Goal: Obtain resource: Download file/media

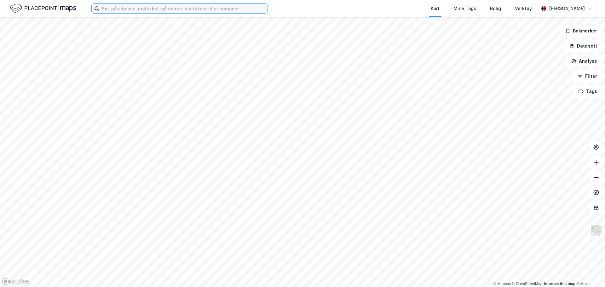
click at [166, 8] on input at bounding box center [183, 8] width 168 height 9
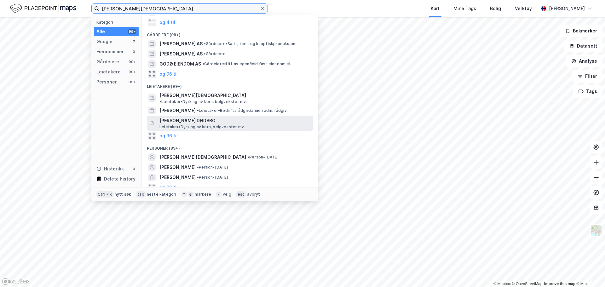
scroll to position [39, 0]
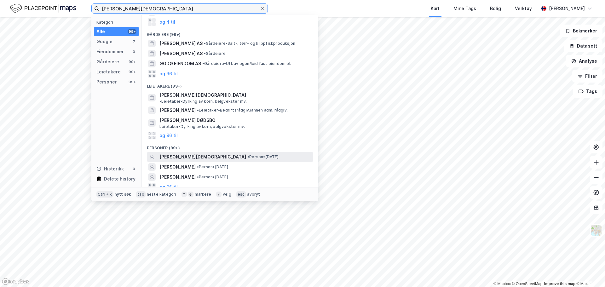
type input "[PERSON_NAME][DEMOGRAPHIC_DATA]"
click at [180, 153] on span "[PERSON_NAME][DEMOGRAPHIC_DATA]" at bounding box center [202, 157] width 87 height 8
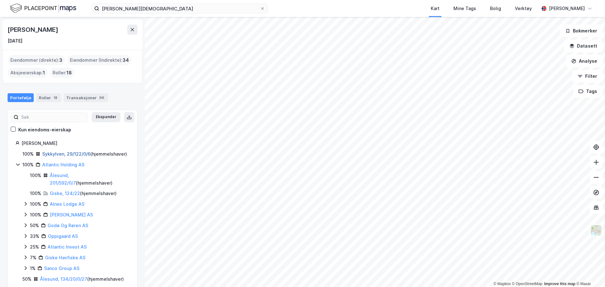
click at [68, 154] on link "Sykkylven, 29/122/0/6" at bounding box center [66, 153] width 48 height 5
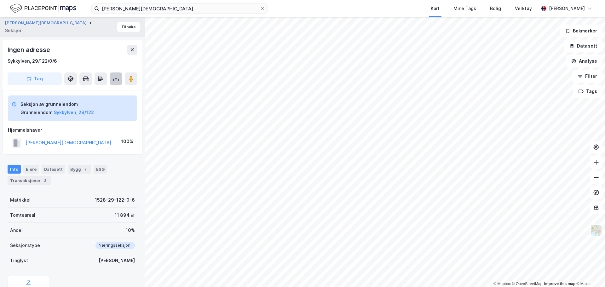
click at [118, 77] on icon at bounding box center [116, 79] width 6 height 6
click at [107, 131] on div "Hjemmelshaver" at bounding box center [72, 130] width 129 height 8
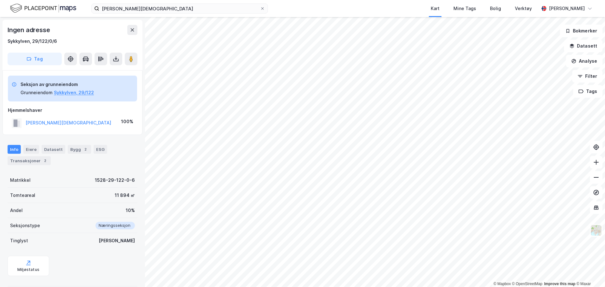
scroll to position [29, 0]
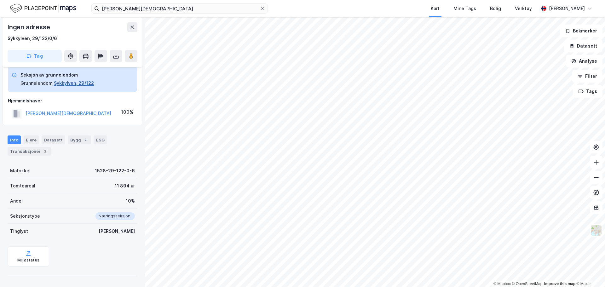
click at [71, 83] on button "Sykkylven, 29/122" at bounding box center [74, 83] width 40 height 8
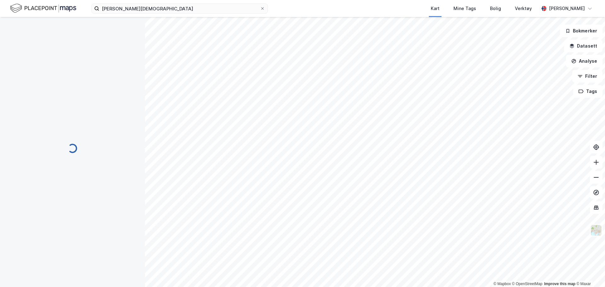
scroll to position [29, 0]
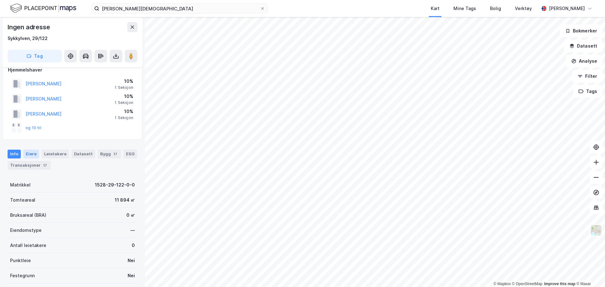
click at [28, 153] on div "Eiere" at bounding box center [31, 154] width 16 height 9
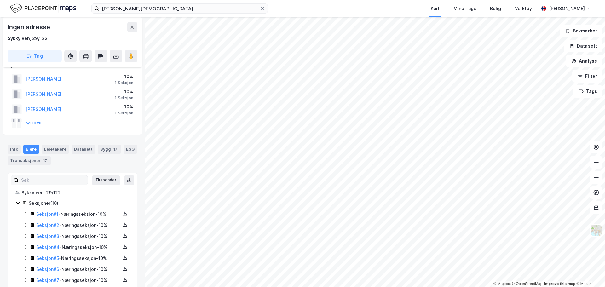
scroll to position [80, 0]
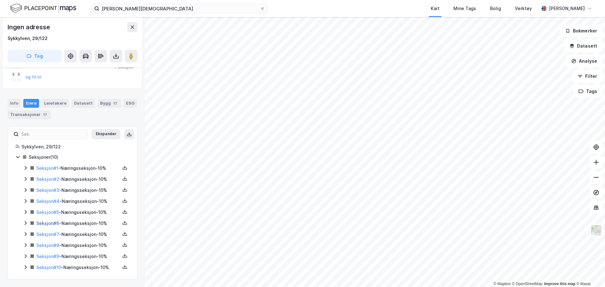
click at [52, 223] on link "Seksjon # 6" at bounding box center [47, 223] width 23 height 5
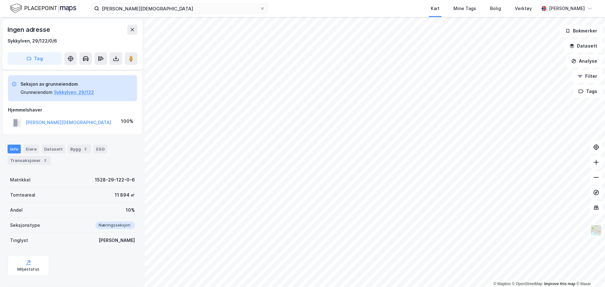
scroll to position [29, 0]
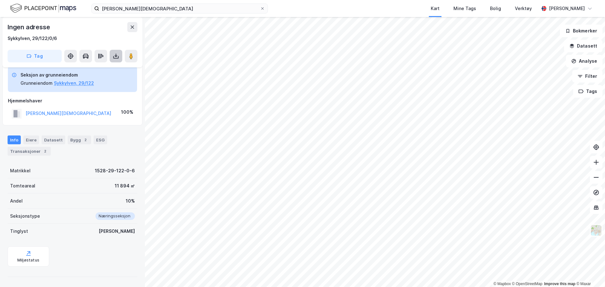
click at [116, 57] on icon at bounding box center [116, 56] width 6 height 6
click at [89, 70] on div "Last ned grunnbok" at bounding box center [84, 68] width 37 height 5
